Goal: Check status: Check status

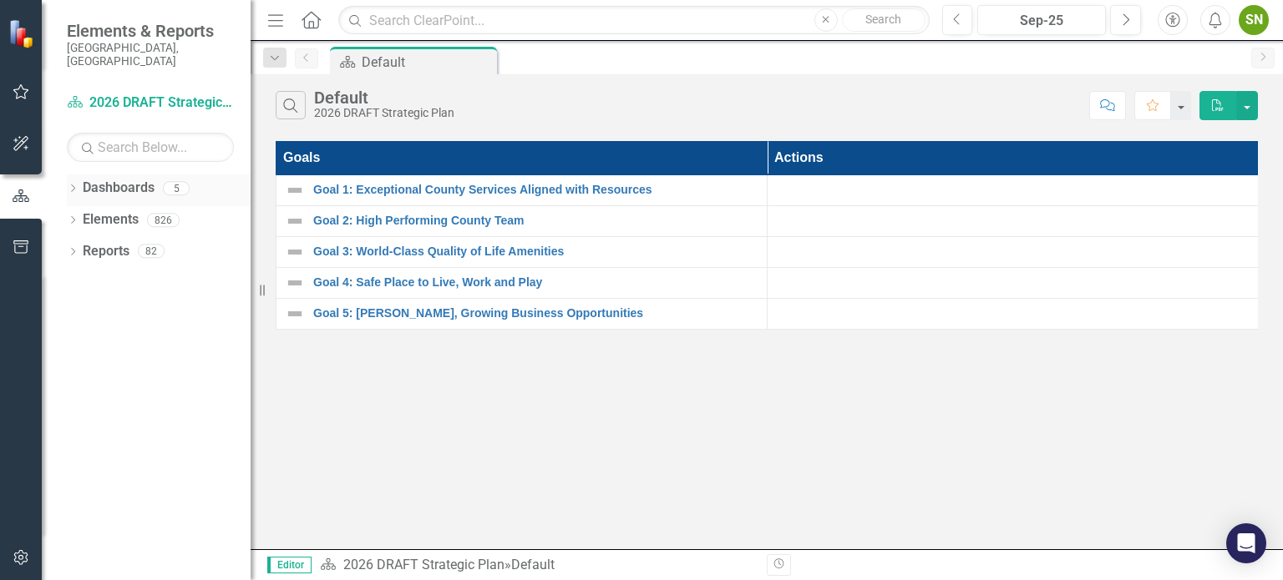
click at [71, 185] on icon "Dropdown" at bounding box center [73, 189] width 12 height 9
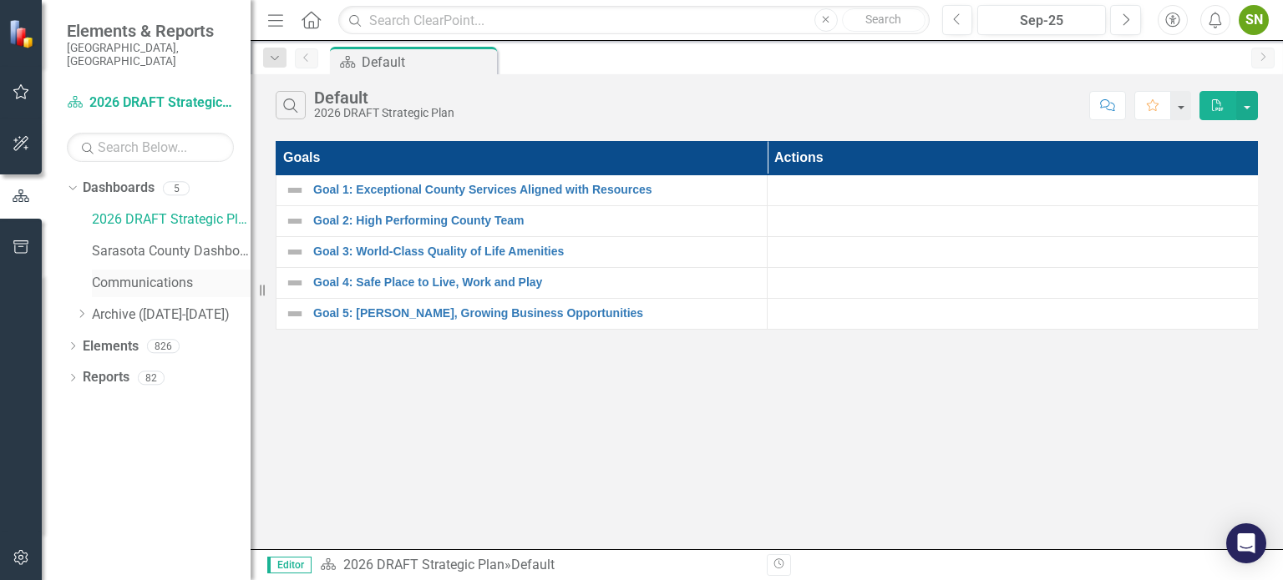
click at [109, 274] on link "Communications" at bounding box center [171, 283] width 159 height 19
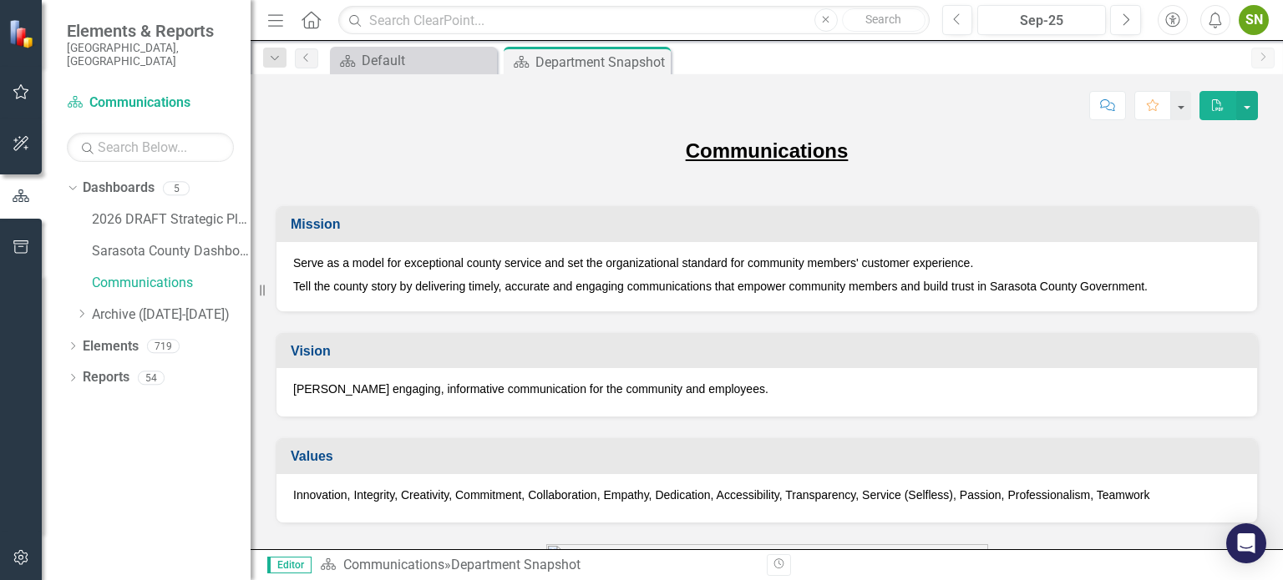
click at [915, 371] on div "[PERSON_NAME] engaging, informative communication for the community and employe…" at bounding box center [766, 392] width 981 height 48
click at [983, 178] on div "Communications" at bounding box center [767, 161] width 982 height 48
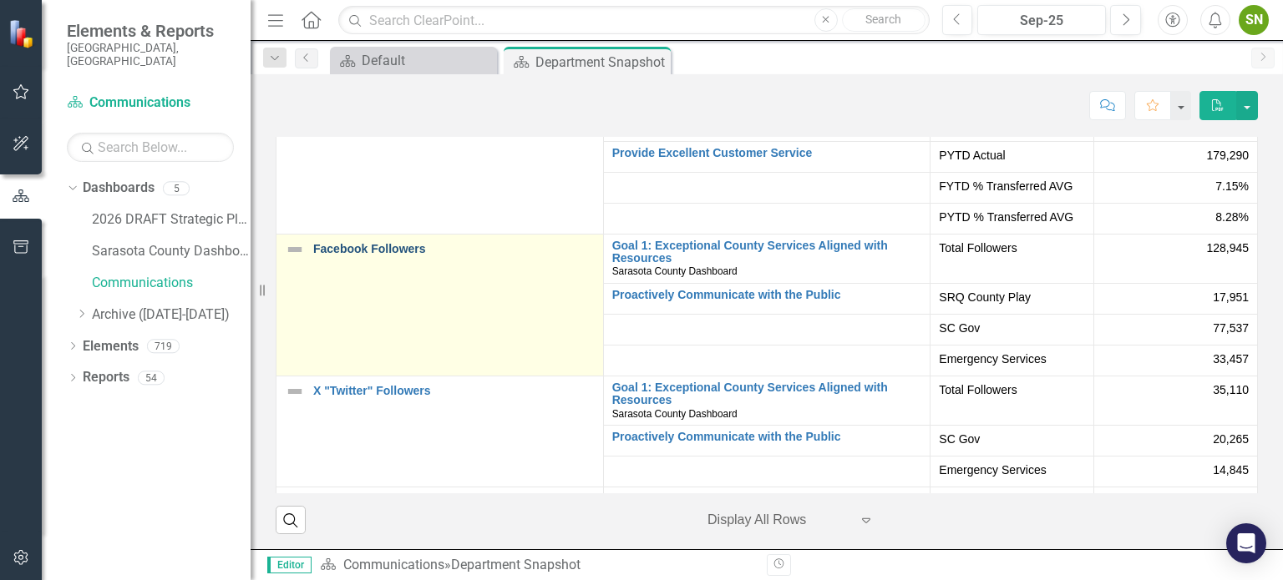
click at [390, 256] on link "Facebook Followers" at bounding box center [453, 249] width 281 height 13
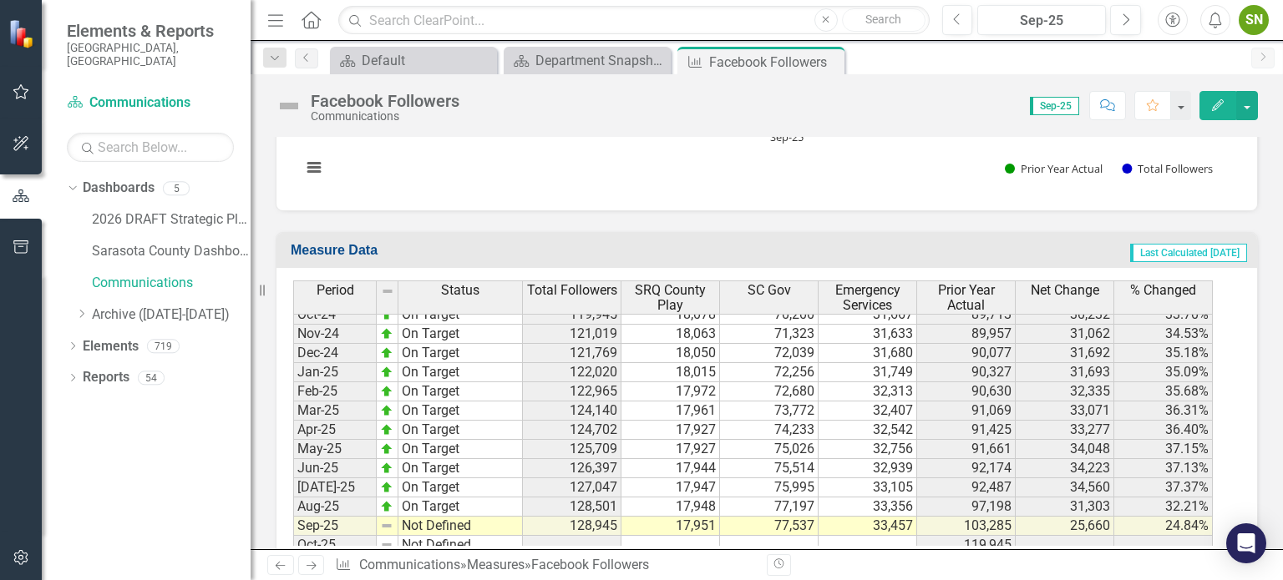
scroll to position [2543, 0]
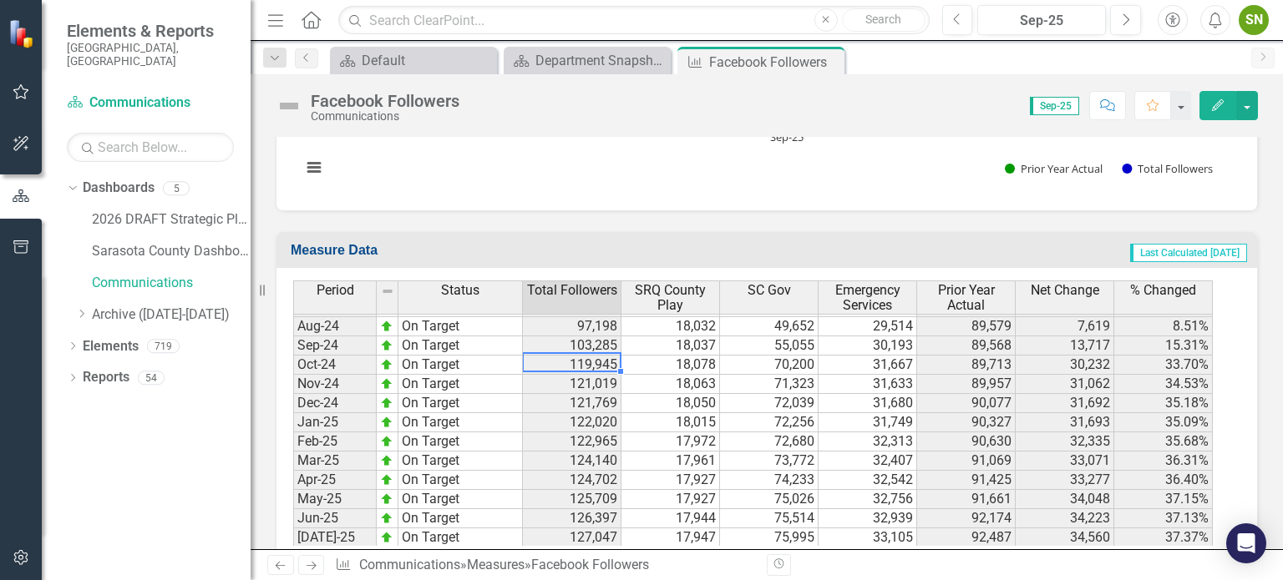
click at [591, 325] on tbody "[DATE]-23 No Target Set 85,854 17,956 40,363 27,535 69,974 15,880 22.69% Aug-23…" at bounding box center [753, 355] width 920 height 577
click at [591, 356] on td "119,945" at bounding box center [572, 365] width 99 height 19
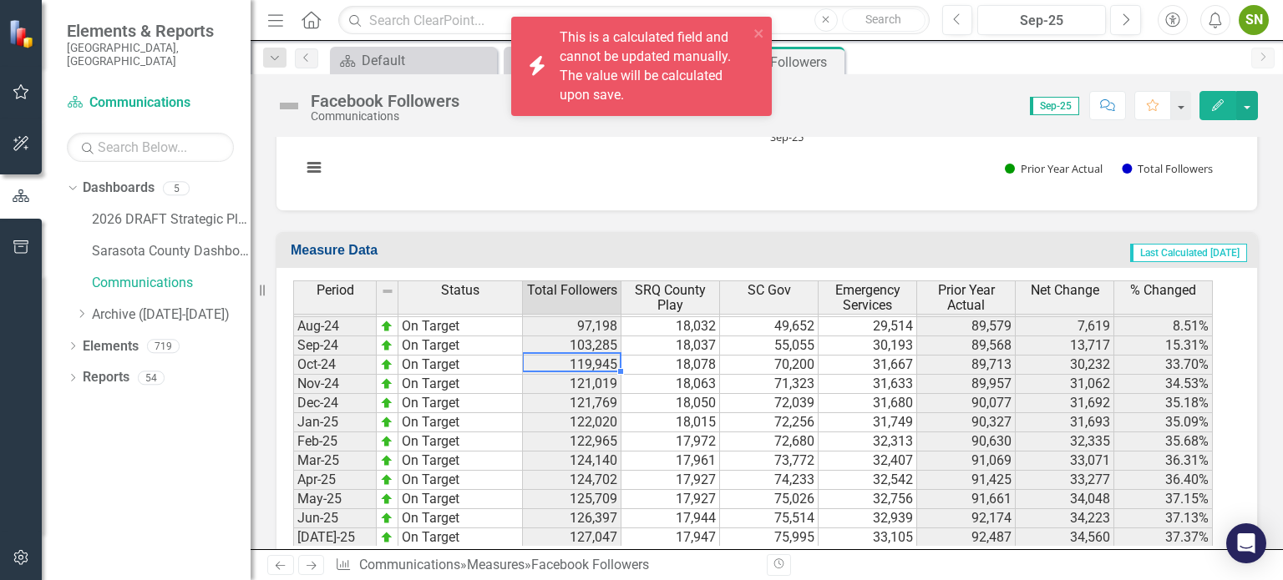
click at [591, 356] on td "119,945" at bounding box center [572, 365] width 99 height 19
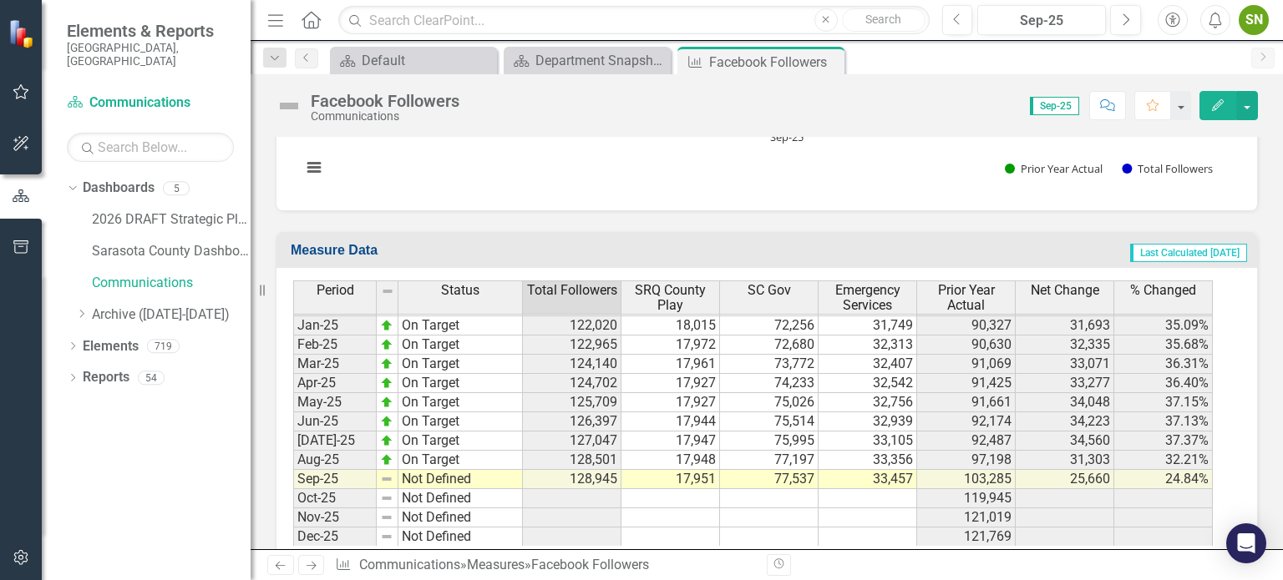
scroll to position [2592, 0]
click at [829, 59] on icon "Close" at bounding box center [828, 61] width 17 height 13
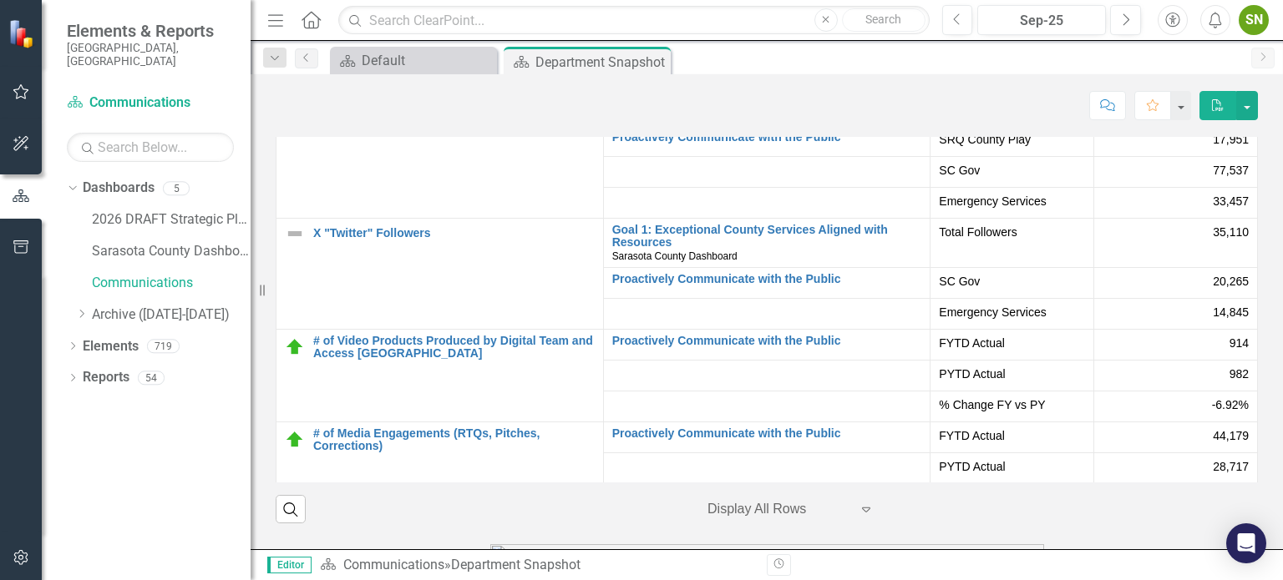
scroll to position [3364, 0]
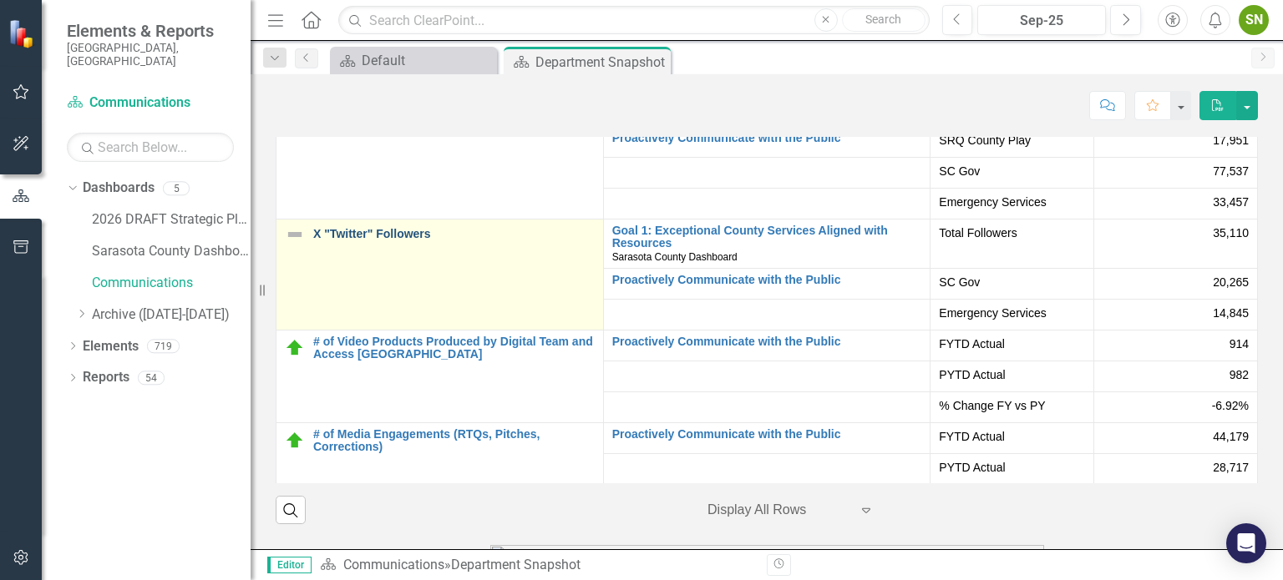
click at [384, 235] on link "X "Twitter" Followers" at bounding box center [453, 234] width 281 height 13
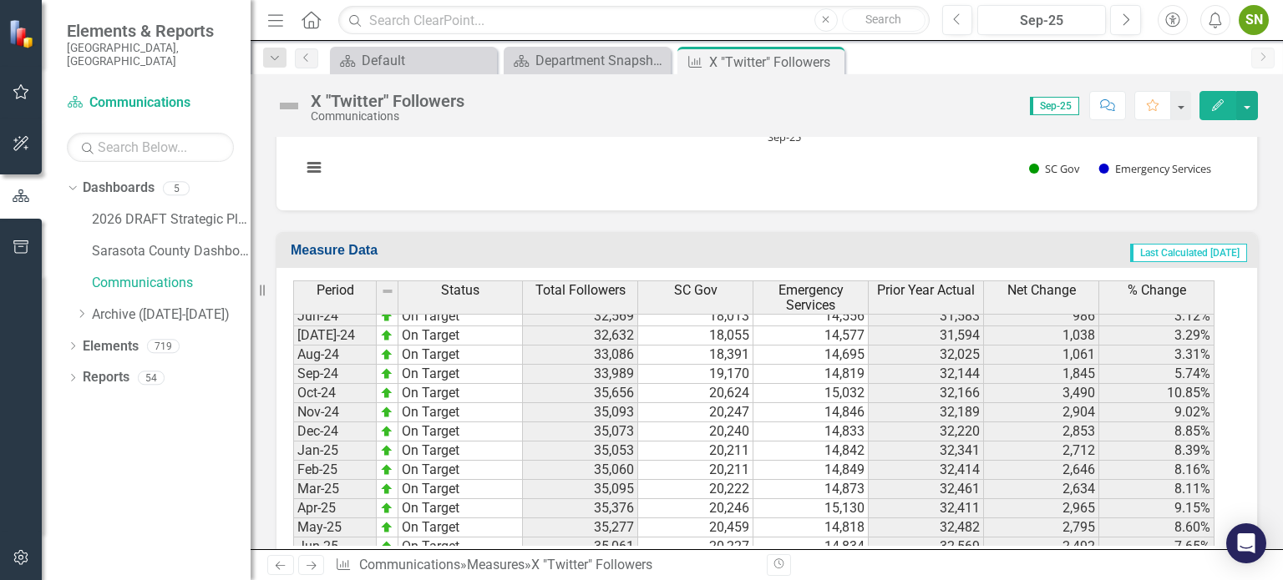
scroll to position [2466, 0]
click at [835, 61] on icon "Close" at bounding box center [828, 61] width 17 height 13
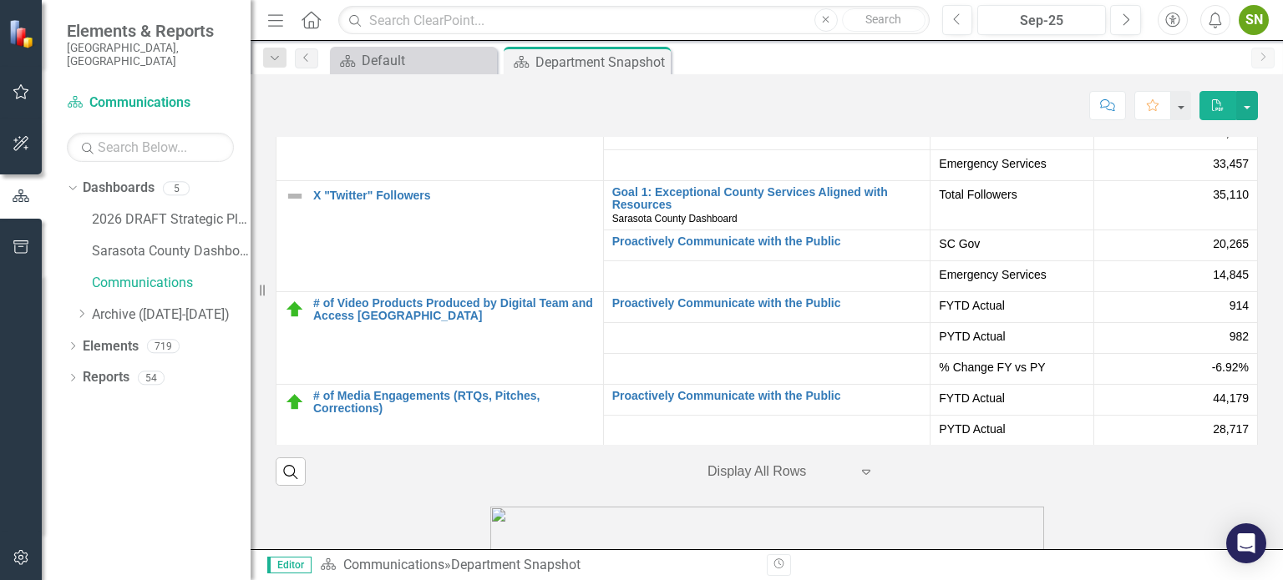
scroll to position [3404, 0]
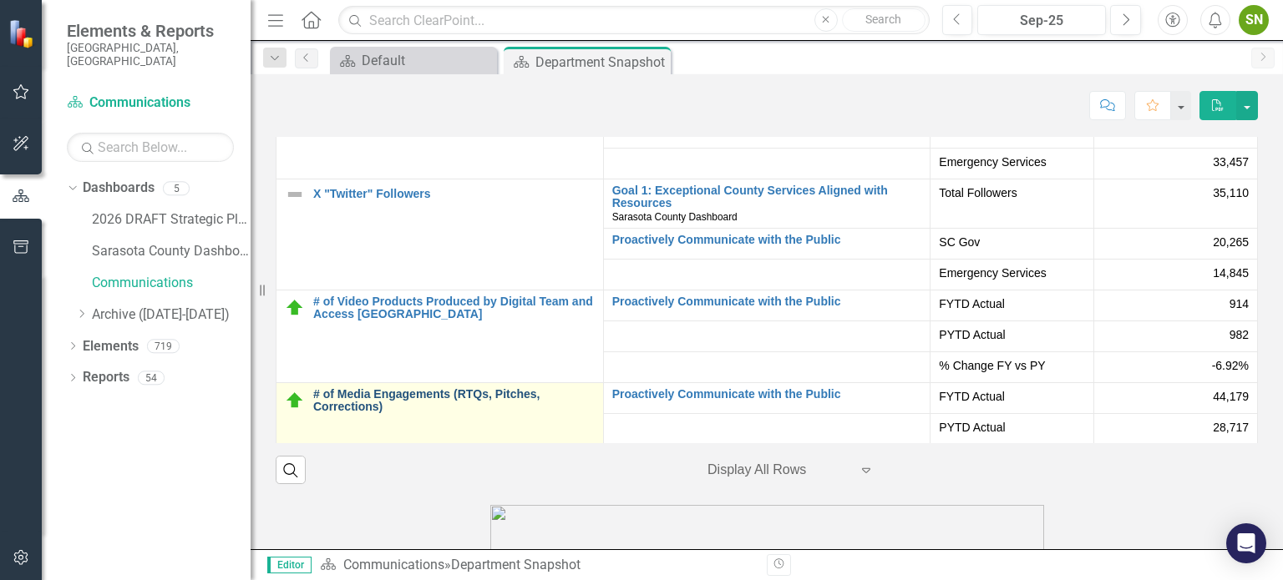
click at [478, 397] on link "# of Media Engagements (RTQs, Pitches, Corrections)" at bounding box center [453, 401] width 281 height 26
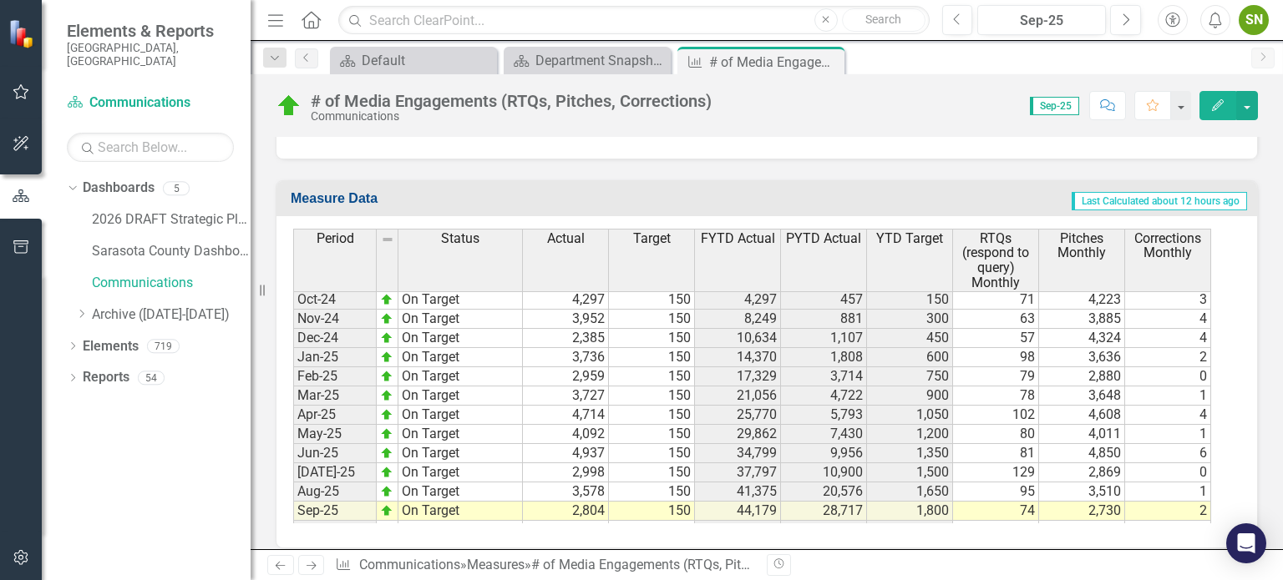
scroll to position [2527, 0]
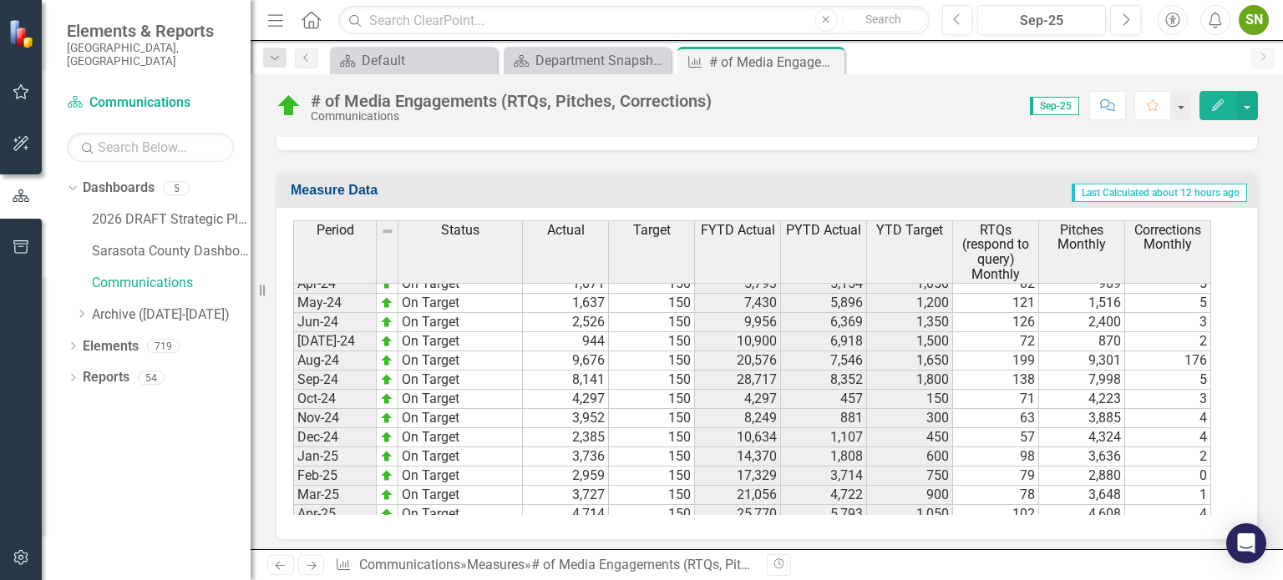
scroll to position [2449, 0]
click at [1099, 369] on tbody "Mar-23 On Target 736 150 4,462 2,057 900 406 330 0 Apr-23 On Target 692 150 5,1…" at bounding box center [752, 333] width 918 height 654
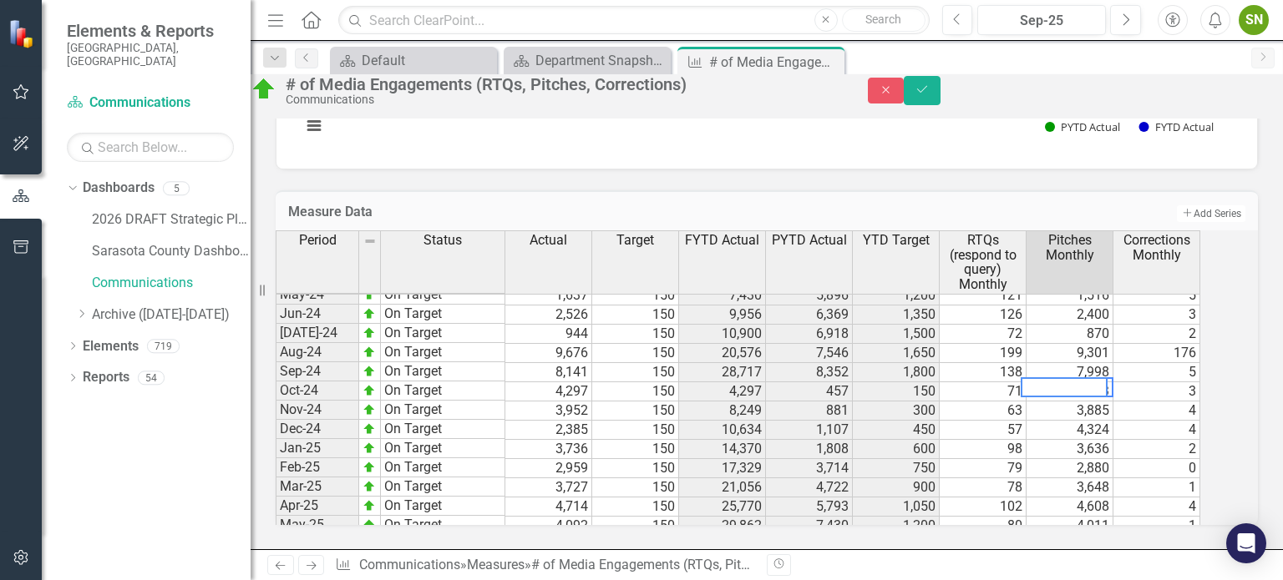
click at [1079, 203] on td "Add Add Series" at bounding box center [1030, 214] width 430 height 22
click at [1034, 203] on td "Add Add Series" at bounding box center [1030, 214] width 430 height 22
click at [905, 93] on button "Close" at bounding box center [886, 91] width 37 height 26
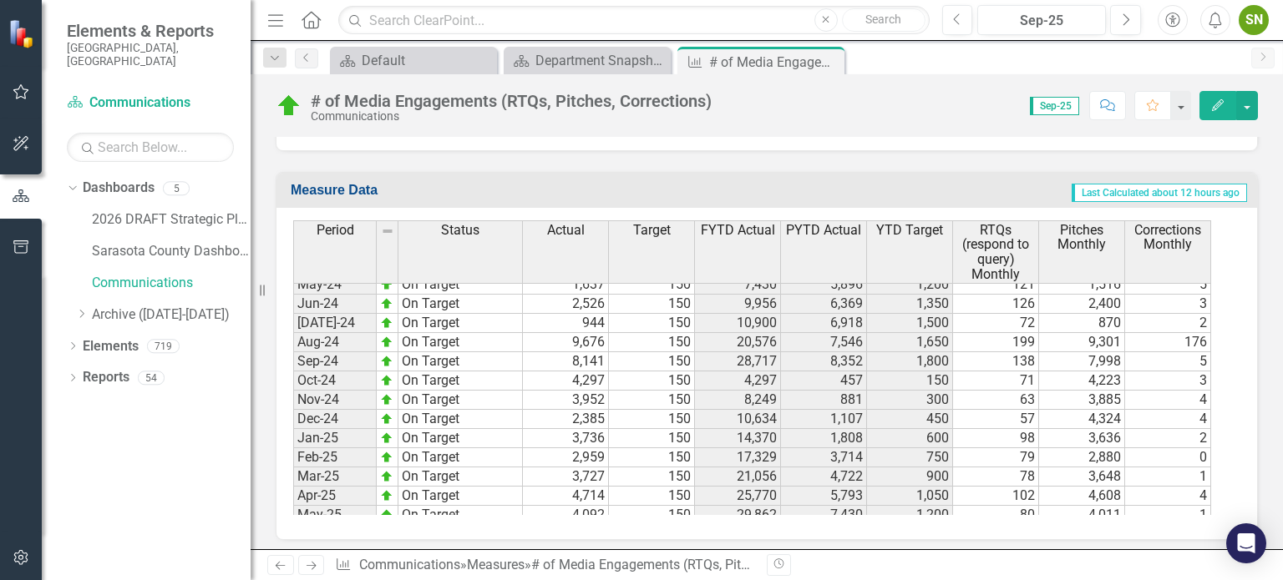
click at [1112, 352] on td "7,998" at bounding box center [1082, 361] width 86 height 19
click at [965, 165] on div "Measure Data Last Calculated about 12 hours ago Period Status Actual Target FYT…" at bounding box center [766, 345] width 1007 height 389
click at [584, 373] on td "4,297" at bounding box center [566, 381] width 86 height 19
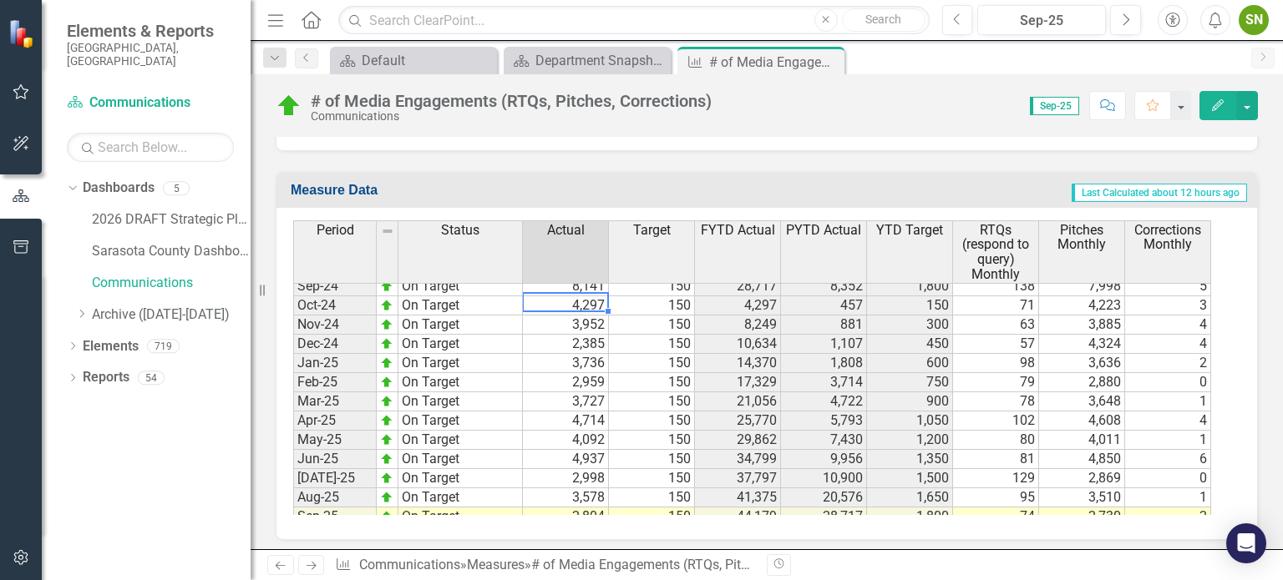
scroll to position [2526, 0]
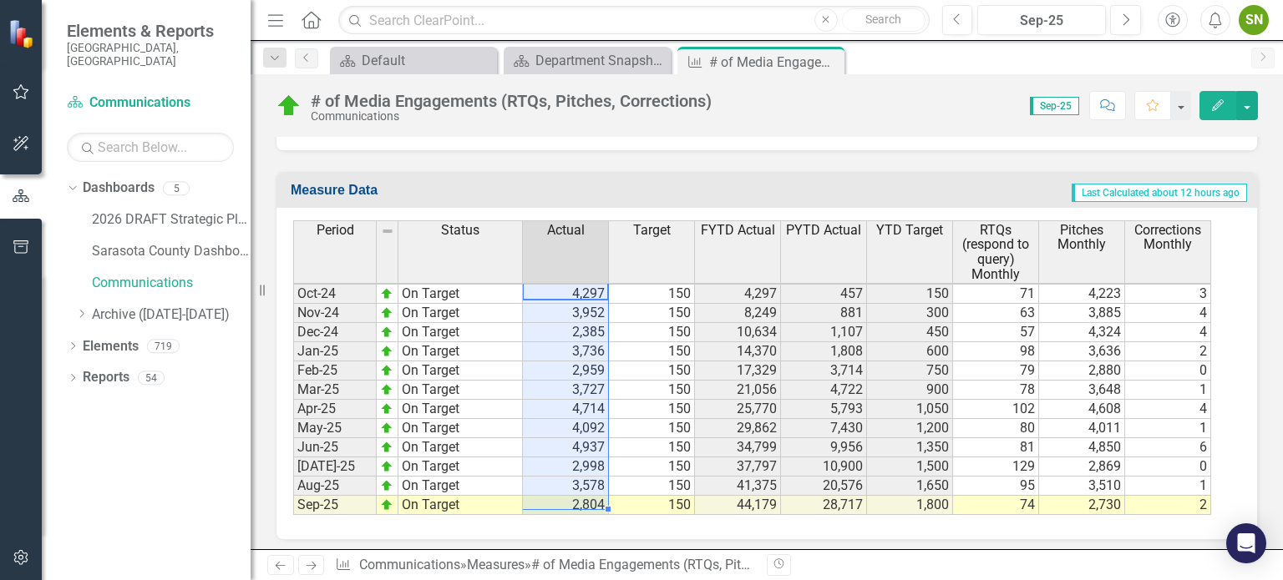
click at [570, 500] on td "2,804" at bounding box center [566, 505] width 86 height 19
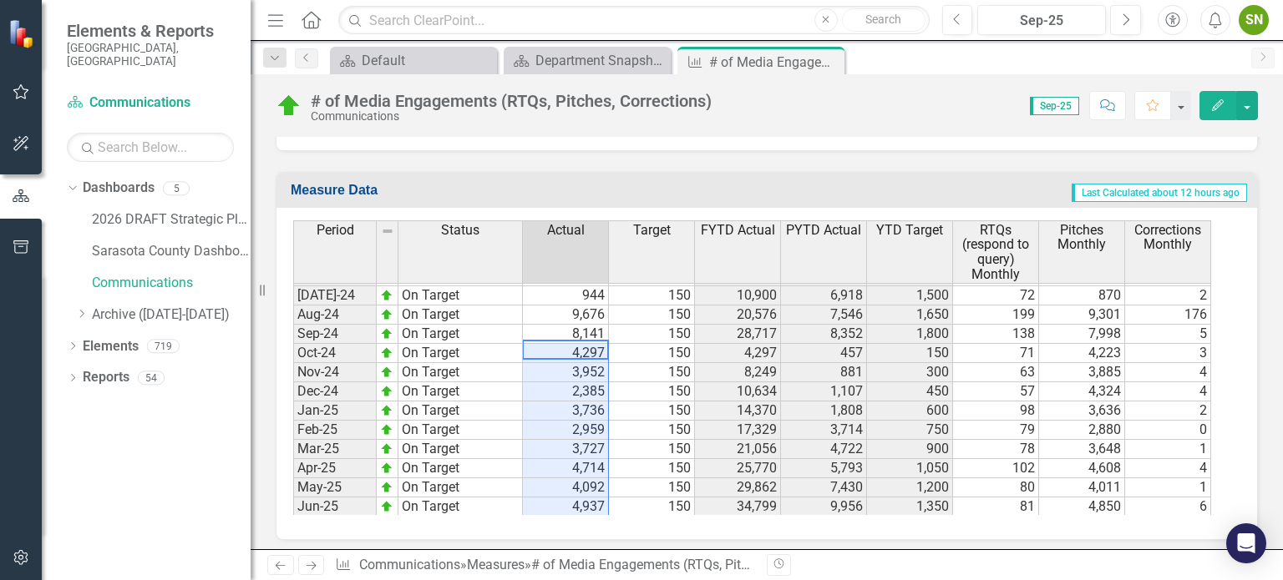
scroll to position [2443, 0]
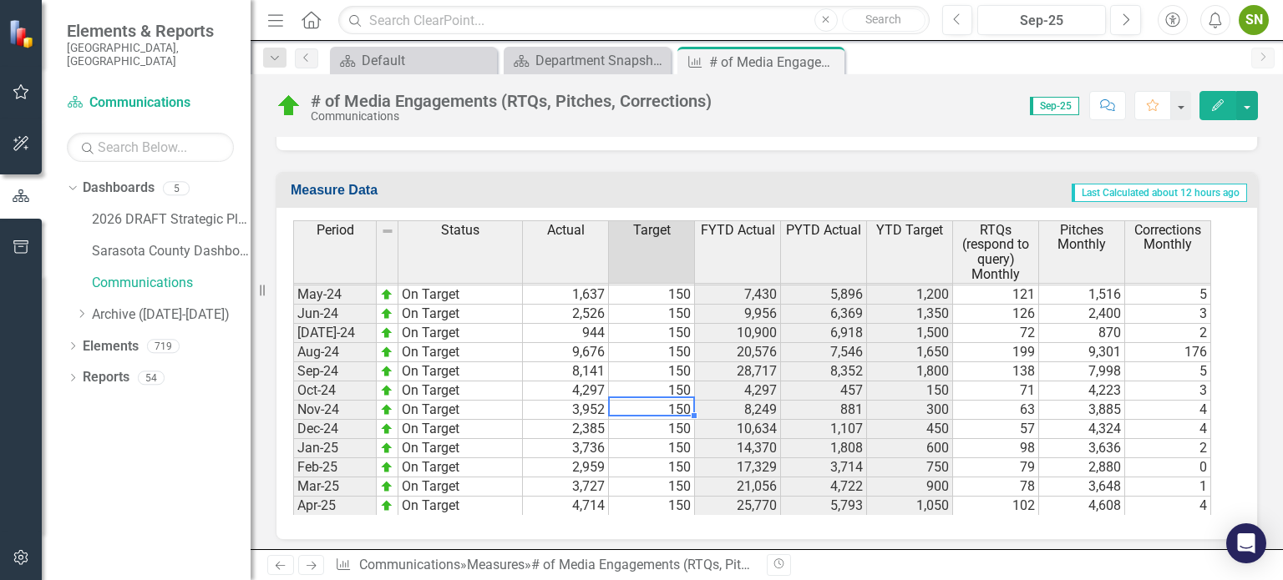
click at [641, 401] on td "150" at bounding box center [652, 410] width 86 height 19
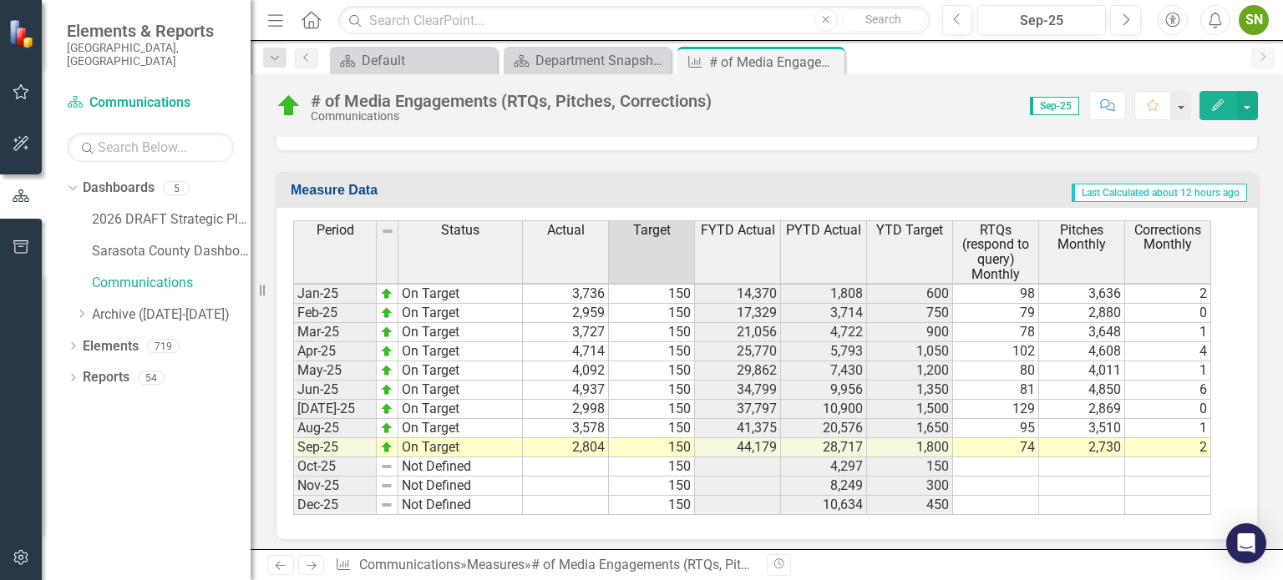
scroll to position [2593, 0]
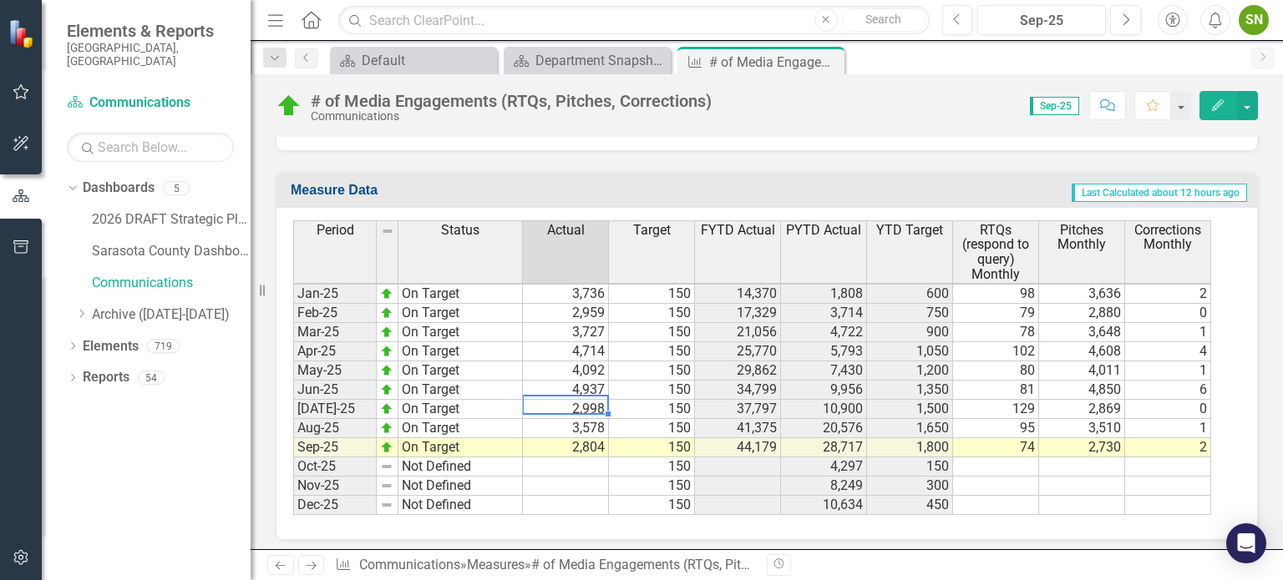
click at [593, 404] on td "2,998" at bounding box center [566, 409] width 86 height 19
click at [586, 383] on td "4,937" at bounding box center [566, 390] width 86 height 19
click at [575, 400] on td "2,998" at bounding box center [566, 409] width 86 height 19
click at [581, 442] on td "2,804" at bounding box center [566, 447] width 86 height 19
click at [826, 63] on icon at bounding box center [828, 62] width 9 height 9
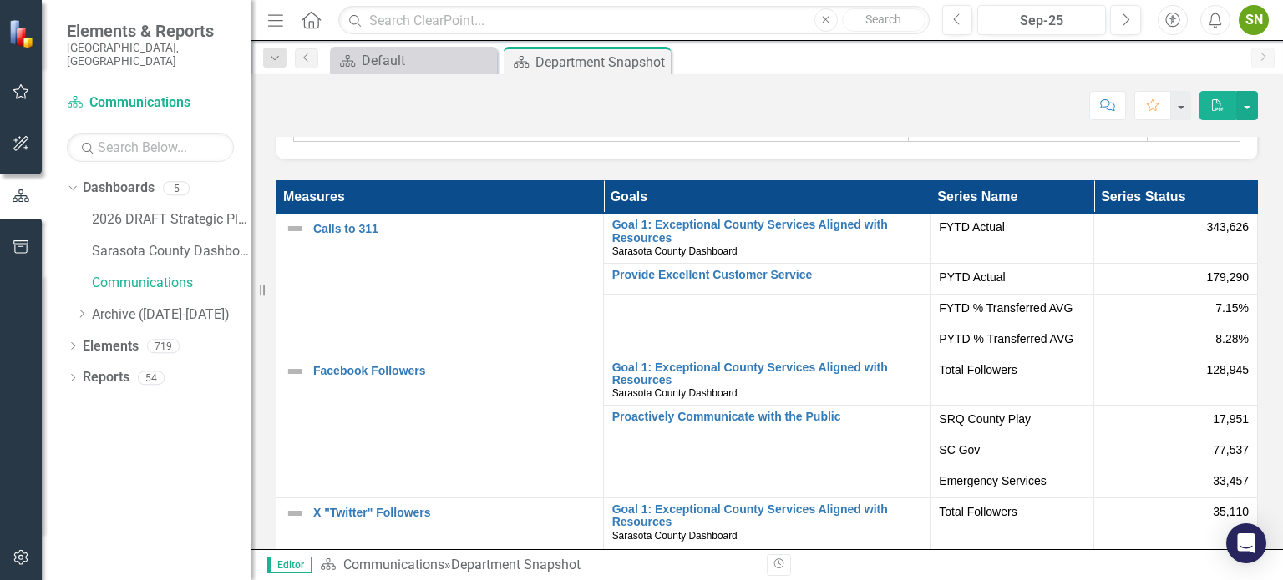
scroll to position [3234, 0]
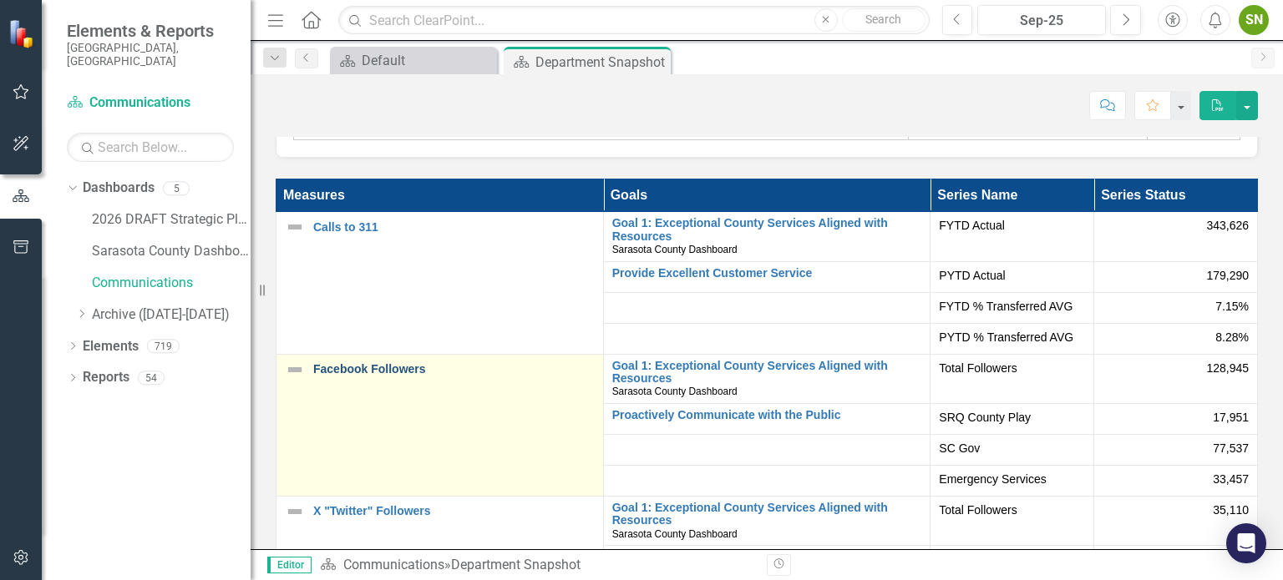
click at [391, 375] on link "Facebook Followers" at bounding box center [453, 369] width 281 height 13
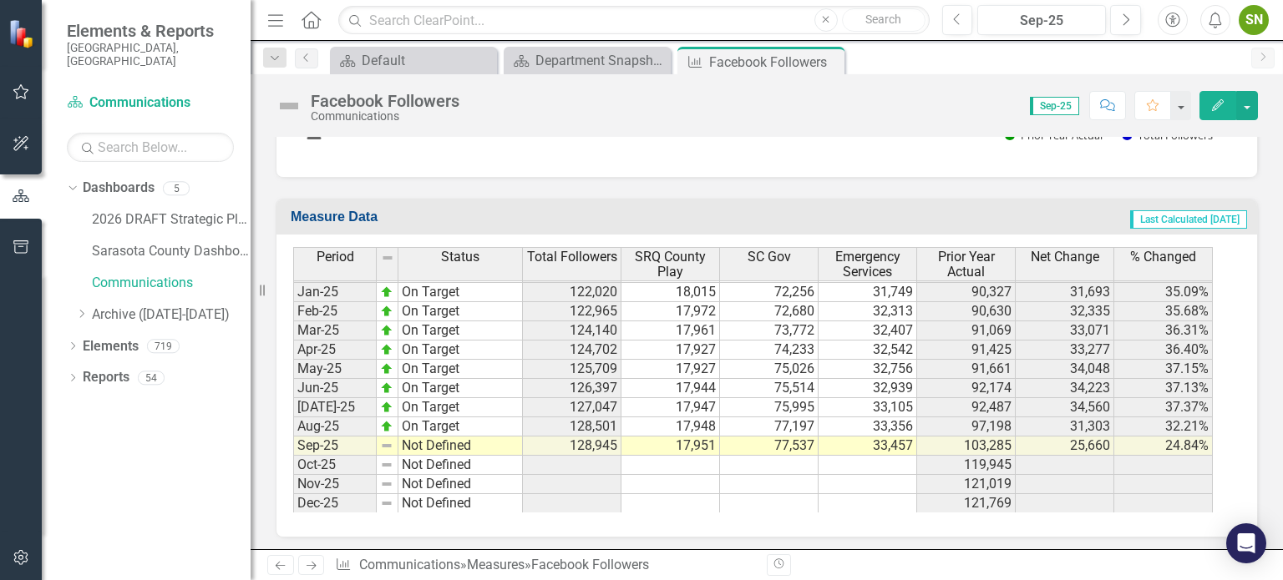
scroll to position [2592, 0]
click at [694, 440] on td "17,951" at bounding box center [670, 446] width 99 height 19
click at [692, 499] on td at bounding box center [670, 503] width 99 height 19
click at [830, 60] on icon "Close" at bounding box center [828, 61] width 17 height 13
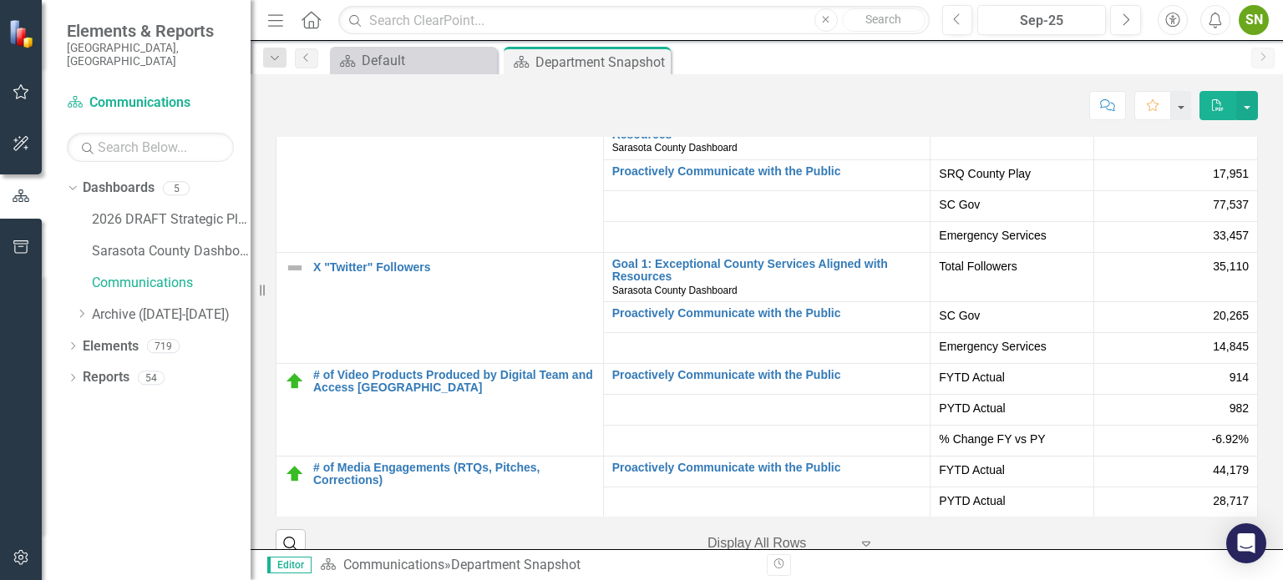
scroll to position [3332, 0]
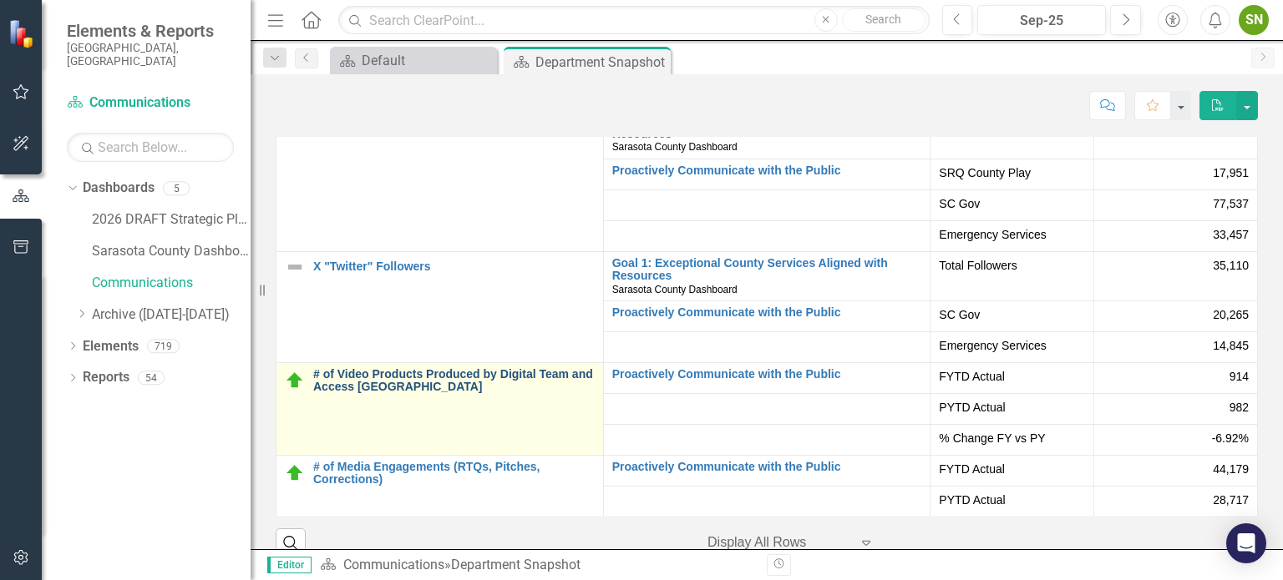
click at [421, 383] on link "# of Video Products Produced by Digital Team and Access [GEOGRAPHIC_DATA]" at bounding box center [453, 381] width 281 height 26
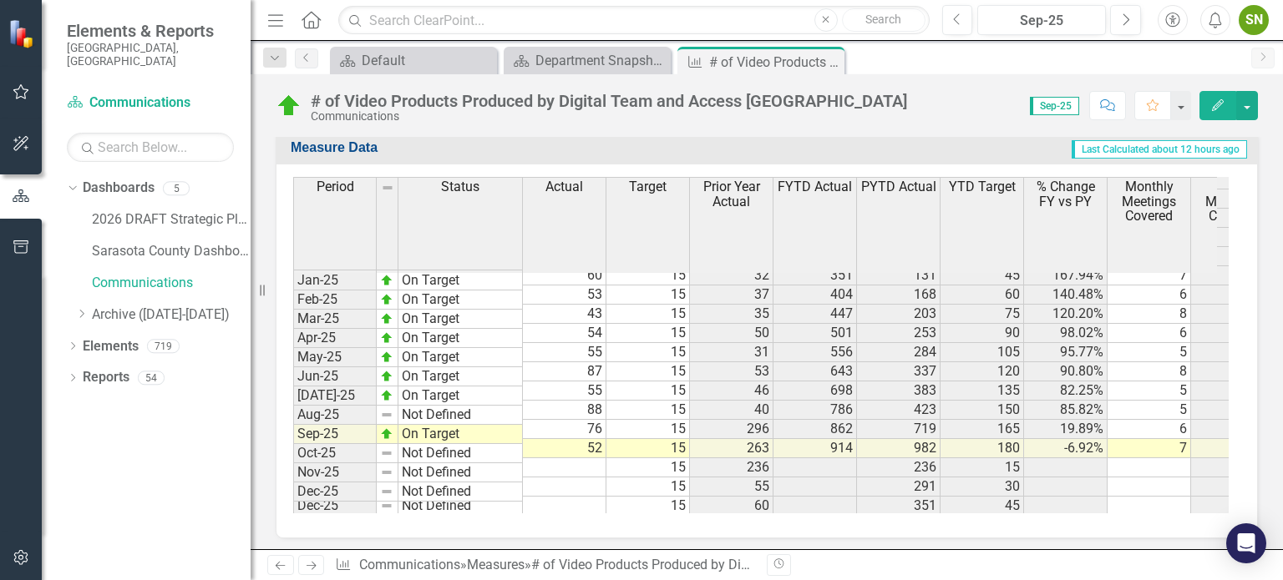
scroll to position [2592, 0]
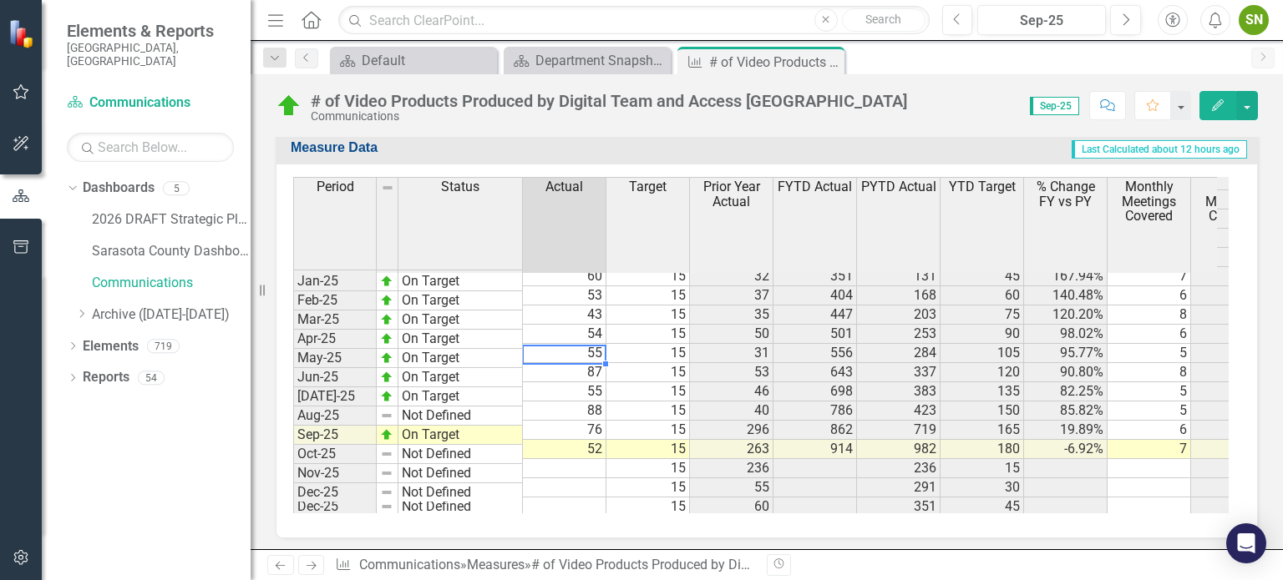
click at [595, 363] on td "87" at bounding box center [565, 372] width 84 height 19
click at [595, 325] on td "54" at bounding box center [565, 334] width 84 height 19
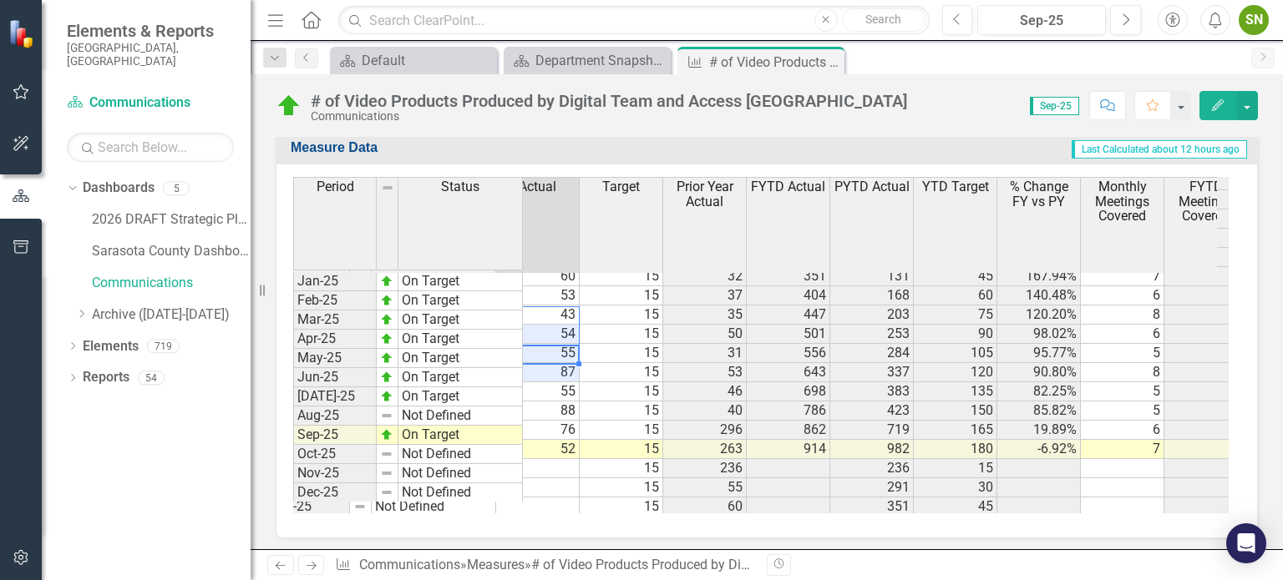
scroll to position [0, 0]
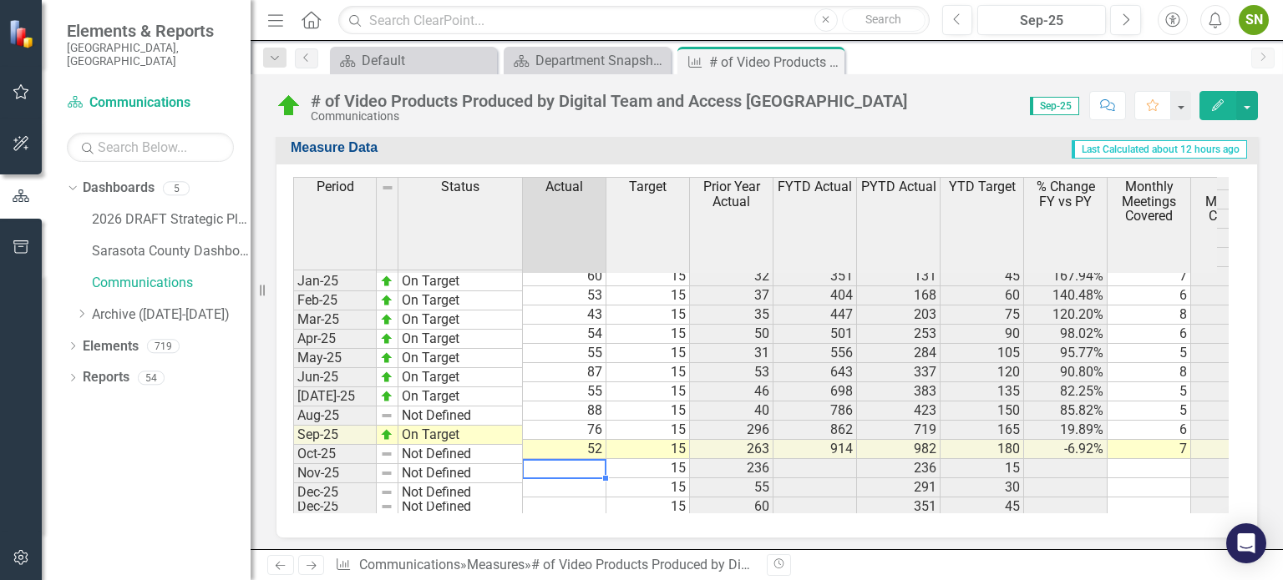
click at [601, 479] on td at bounding box center [565, 488] width 84 height 19
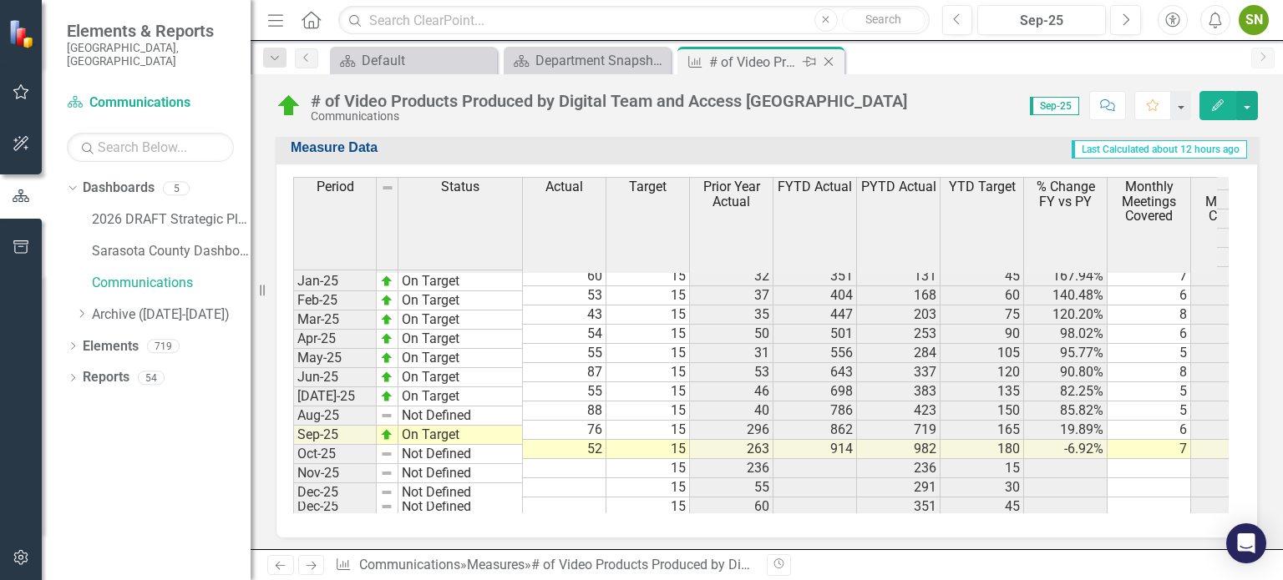
click at [829, 58] on icon "Close" at bounding box center [828, 61] width 17 height 13
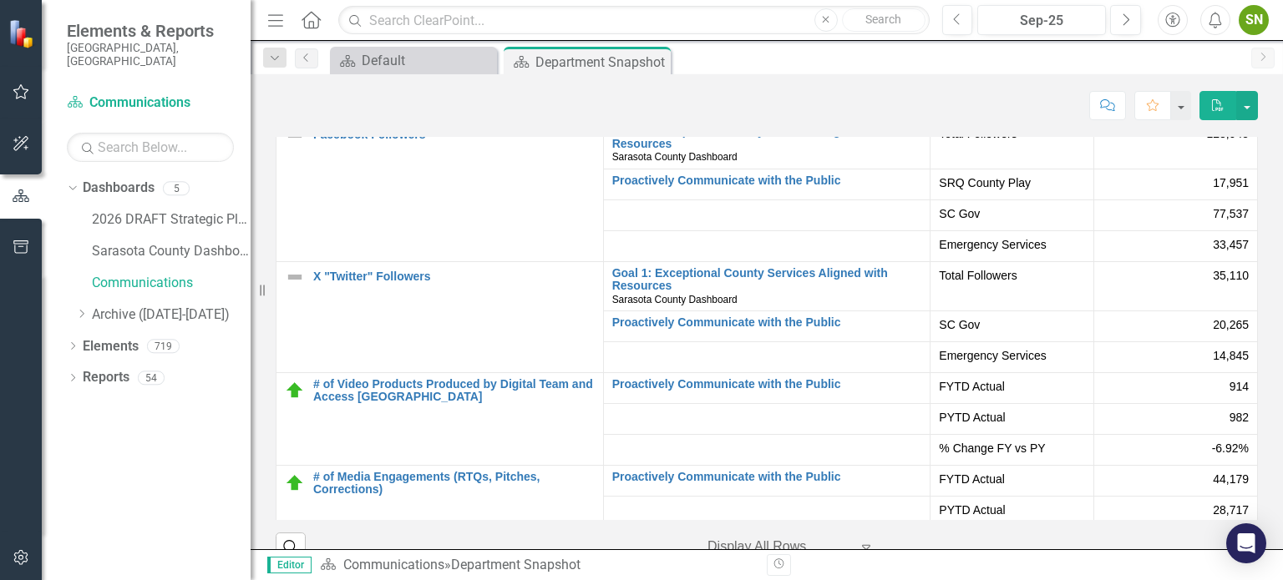
scroll to position [144, 0]
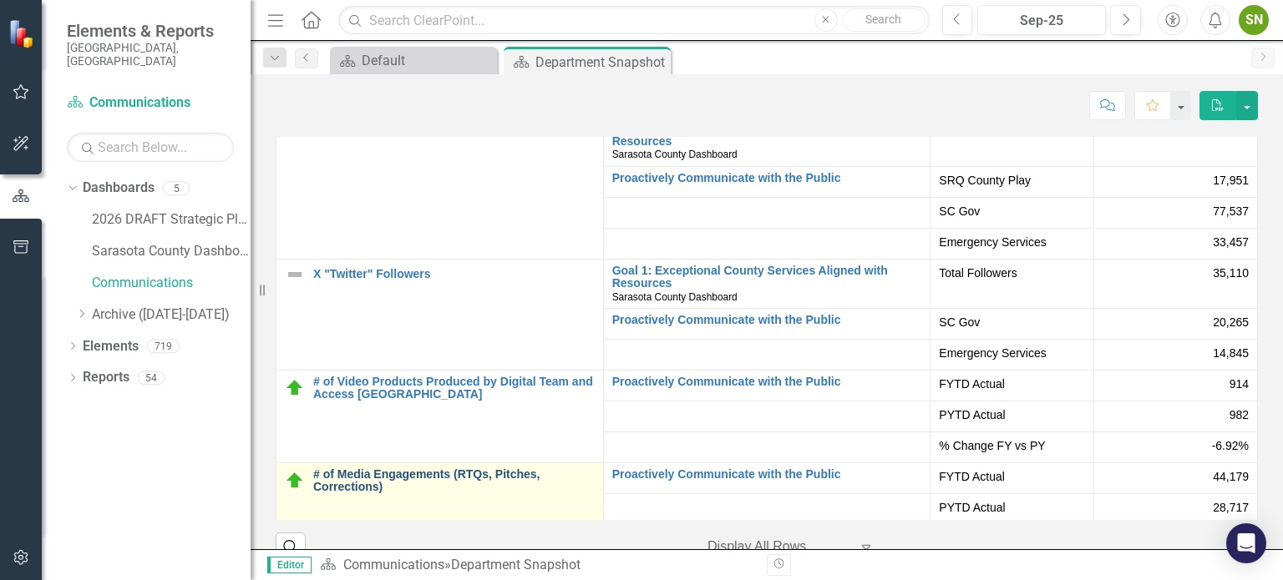
click at [400, 477] on link "# of Media Engagements (RTQs, Pitches, Corrections)" at bounding box center [453, 482] width 281 height 26
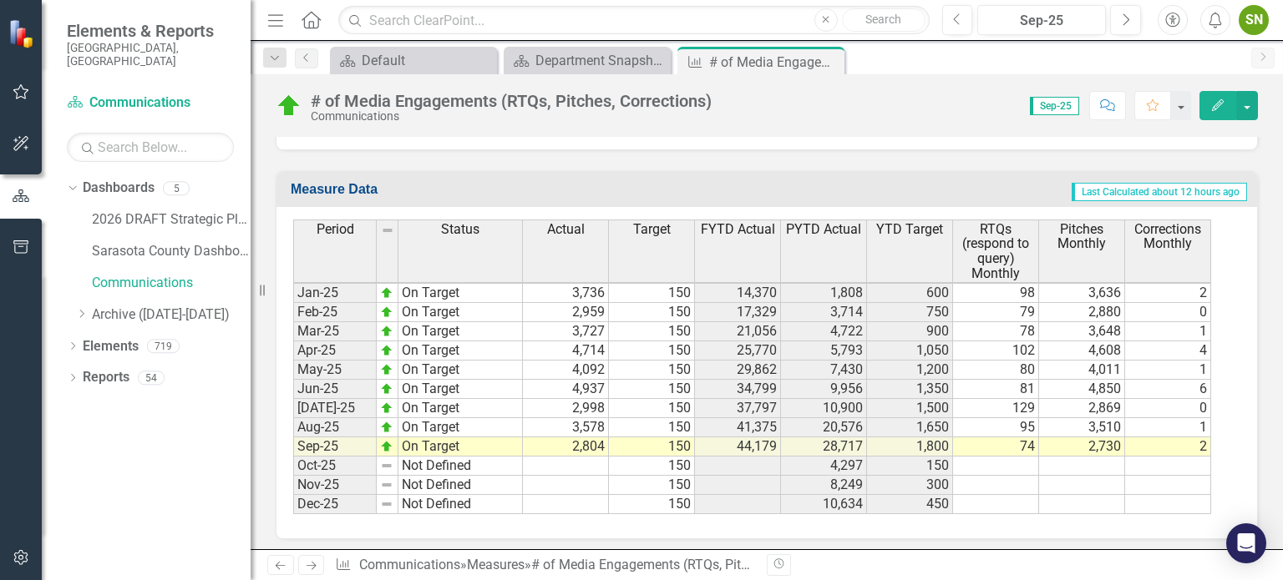
scroll to position [2587, 0]
